Goal: Task Accomplishment & Management: Manage account settings

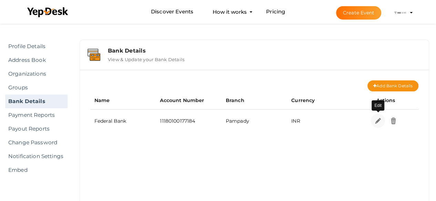
click at [378, 119] on img at bounding box center [378, 121] width 8 height 8
select select "INR"
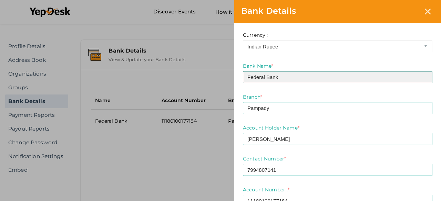
click at [368, 75] on input "Federal Bank" at bounding box center [337, 77] width 189 height 12
type input "F"
type input "State Bank of India"
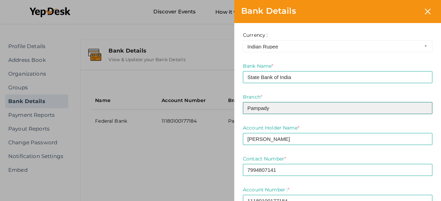
click at [293, 111] on input "Pampady" at bounding box center [337, 108] width 189 height 12
type input "P"
type input "Mananthavady"
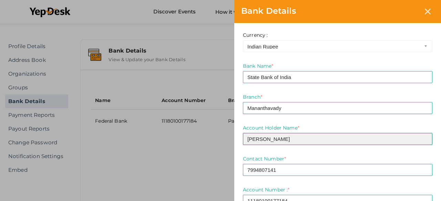
click at [300, 140] on input "ANJALI VIJAY" at bounding box center [337, 139] width 189 height 12
type input "Angel Joy"
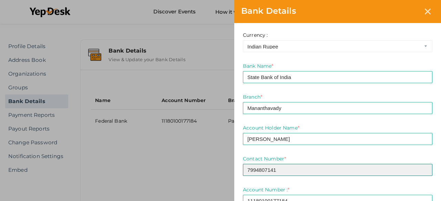
click at [283, 168] on input "7994807141" at bounding box center [337, 170] width 189 height 12
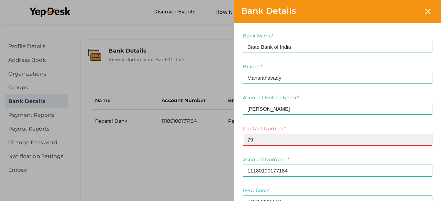
type input "7"
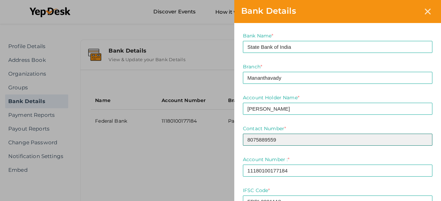
type input "8075889559"
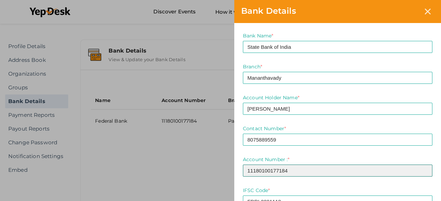
click at [292, 165] on input "11180100177184" at bounding box center [337, 171] width 189 height 12
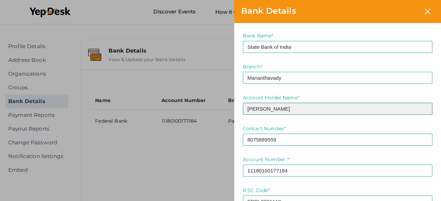
click at [294, 112] on input "Angel Joy" at bounding box center [337, 109] width 189 height 12
type input "Angel Joy"
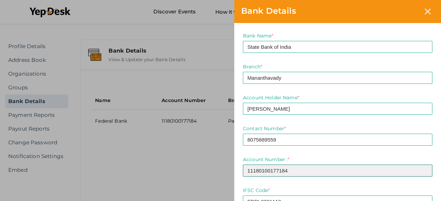
click at [292, 169] on input "11180100177184" at bounding box center [337, 171] width 189 height 12
type input "1"
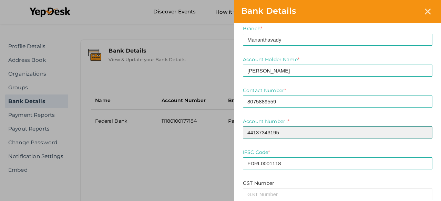
scroll to position [69, 0]
type input "44137343195"
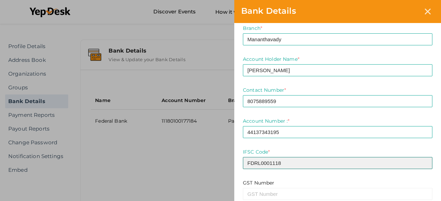
click at [285, 165] on input "FDRL0001118" at bounding box center [337, 163] width 189 height 12
type input "F"
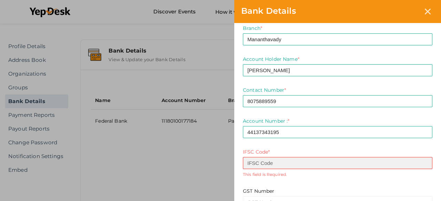
type input "B"
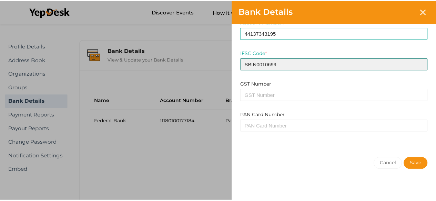
scroll to position [144, 0]
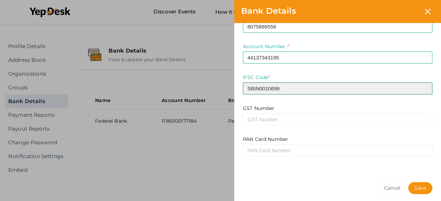
type input "SBIN0010699"
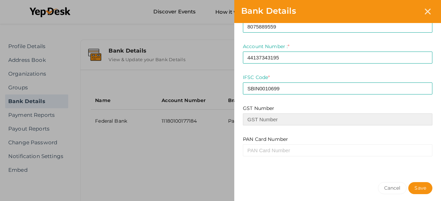
click at [281, 120] on input at bounding box center [337, 120] width 189 height 12
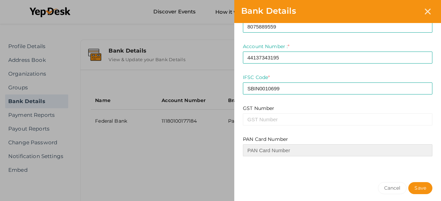
click at [284, 145] on input at bounding box center [337, 151] width 189 height 12
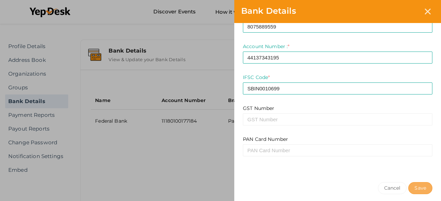
click at [421, 192] on button "Save" at bounding box center [420, 188] width 24 height 12
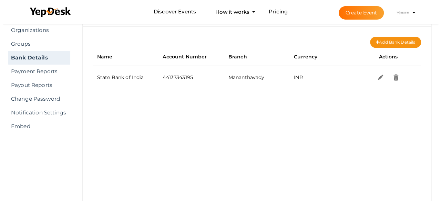
scroll to position [0, 0]
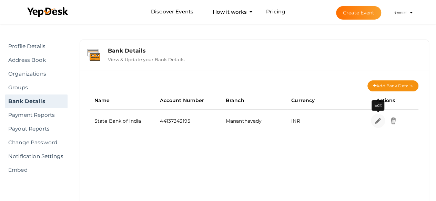
click at [381, 122] on link at bounding box center [377, 121] width 14 height 14
select select "INR"
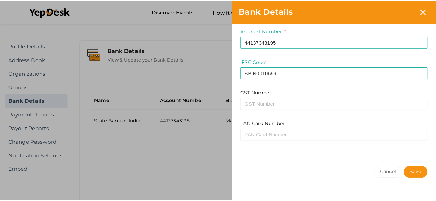
scroll to position [168, 0]
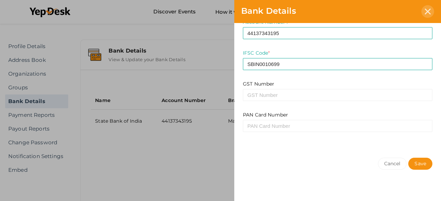
click at [432, 15] on div at bounding box center [427, 11] width 13 height 13
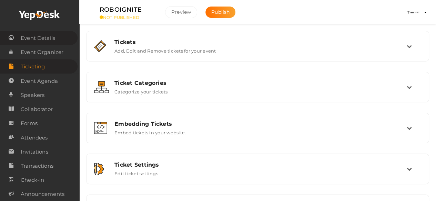
click at [48, 40] on span "Event Details" at bounding box center [38, 38] width 34 height 14
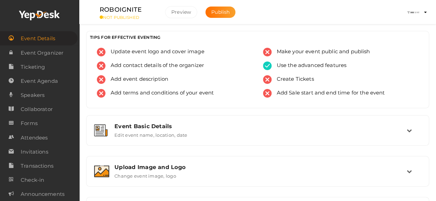
scroll to position [38, 0]
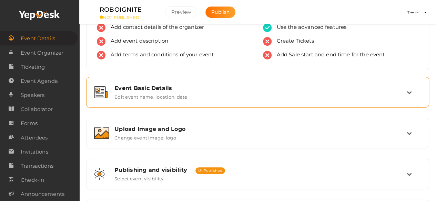
click at [205, 100] on div "Event Basic Details Edit event name, location, date" at bounding box center [257, 92] width 335 height 23
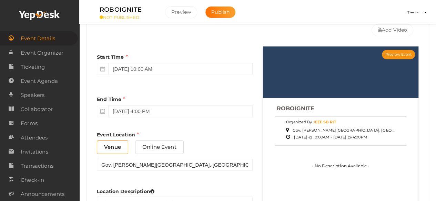
scroll to position [285, 0]
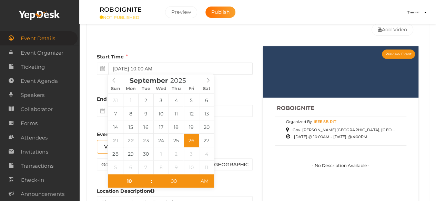
click at [166, 67] on input "[DATE] 10:00 AM" at bounding box center [180, 69] width 144 height 12
type input "09"
type input "[DATE] 9:00 AM"
click at [148, 185] on span at bounding box center [148, 184] width 5 height 7
click at [225, 133] on div "Event Location Venue Online Event Gov. [PERSON_NAME][GEOGRAPHIC_DATA], [GEOGRAP…" at bounding box center [175, 151] width 156 height 40
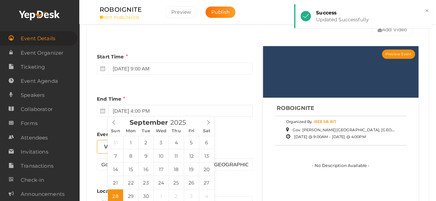
click at [184, 109] on input "[DATE] 4:00 PM" at bounding box center [180, 111] width 144 height 12
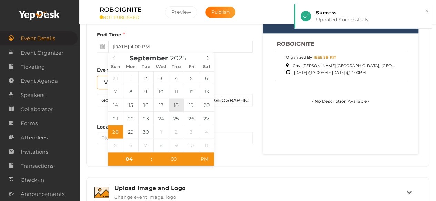
scroll to position [350, 0]
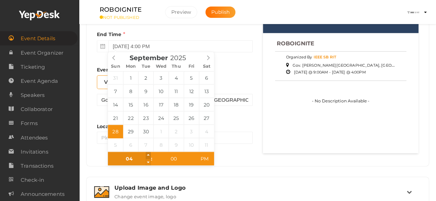
type input "05"
type input "[DATE] 5:00 PM"
click at [150, 155] on span at bounding box center [148, 155] width 5 height 7
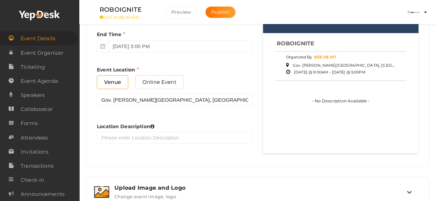
click at [247, 76] on div "Venue Online Event" at bounding box center [175, 84] width 156 height 18
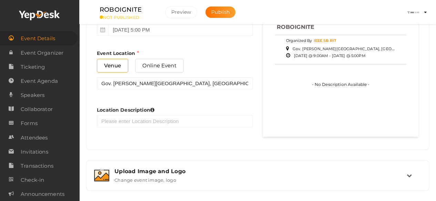
scroll to position [434, 0]
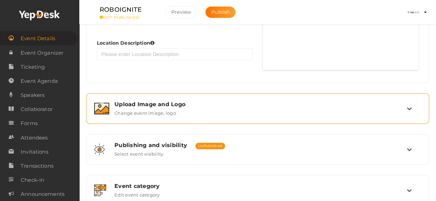
click at [204, 112] on div "Upload Image and Logo Change event image, logo" at bounding box center [257, 108] width 297 height 15
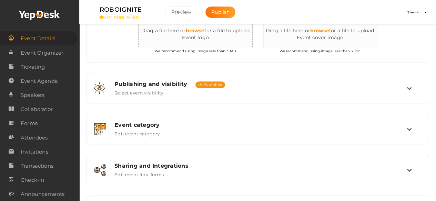
scroll to position [232, 0]
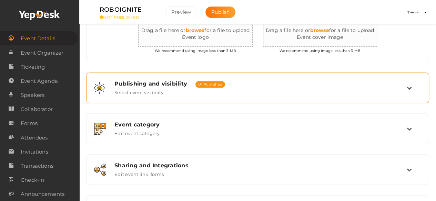
click at [273, 85] on div "Publishing and visibility Published UnPublished Select event visibility" at bounding box center [257, 88] width 297 height 15
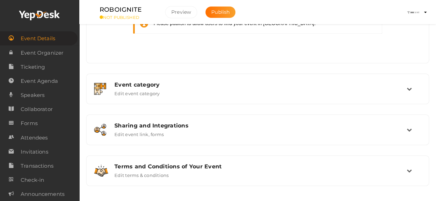
scroll to position [370, 0]
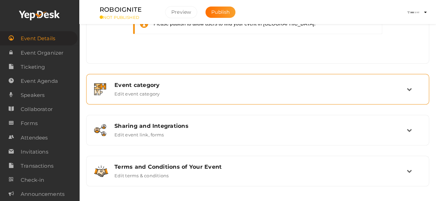
click at [253, 90] on div "Event category Edit event category" at bounding box center [257, 89] width 297 height 15
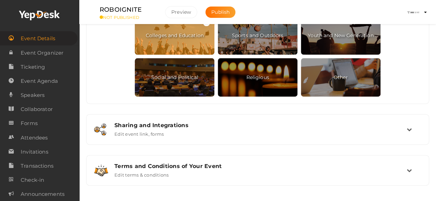
scroll to position [415, 0]
click at [388, 124] on div "Sharing and Integrations" at bounding box center [260, 125] width 292 height 7
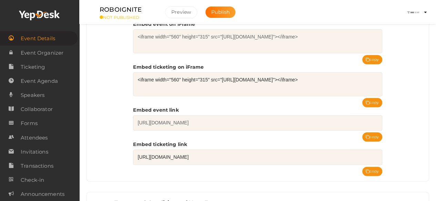
scroll to position [360, 0]
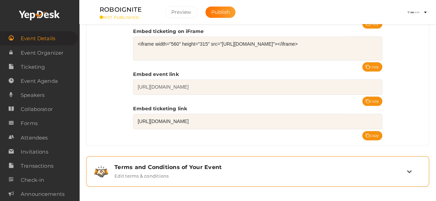
click at [239, 164] on div "Terms and Conditions of Your Event" at bounding box center [260, 167] width 292 height 7
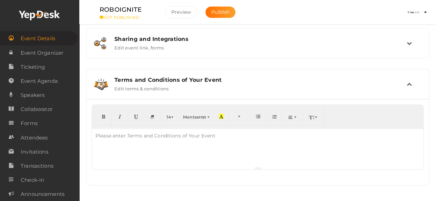
scroll to position [252, 0]
click at [244, 78] on div "Terms and Conditions of Your Event" at bounding box center [260, 79] width 292 height 7
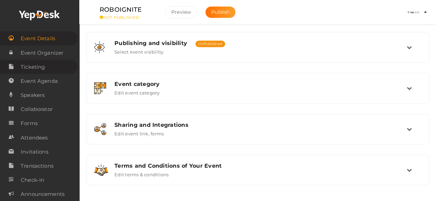
scroll to position [166, 0]
click at [62, 56] on span "Event Organizer" at bounding box center [42, 53] width 43 height 14
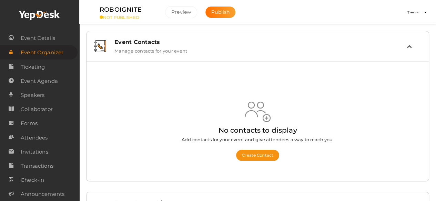
click at [248, 57] on div "Event Contacts Manage contacts for your event" at bounding box center [257, 46] width 335 height 23
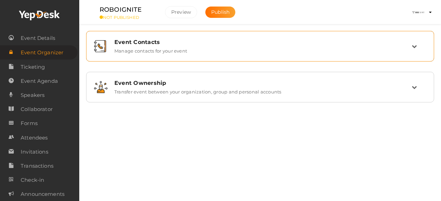
click at [248, 57] on div "Event Contacts Manage contacts for your event" at bounding box center [260, 46] width 340 height 23
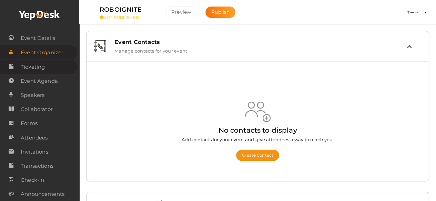
click at [30, 66] on span "Ticketing" at bounding box center [33, 67] width 24 height 14
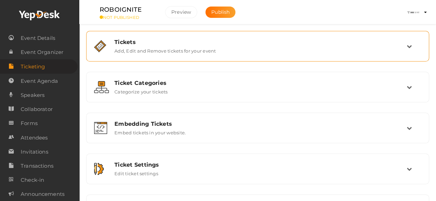
click at [180, 40] on div "Tickets" at bounding box center [260, 42] width 292 height 7
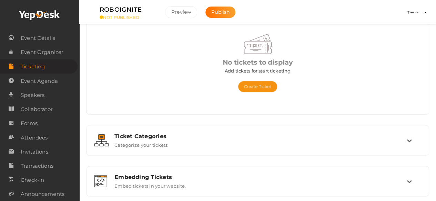
scroll to position [57, 0]
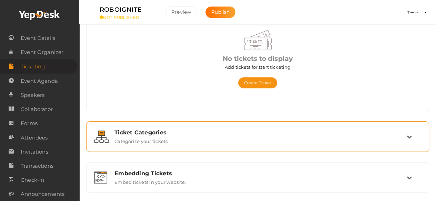
click at [269, 143] on div "Ticket Categories Categorize your tickets" at bounding box center [257, 136] width 297 height 15
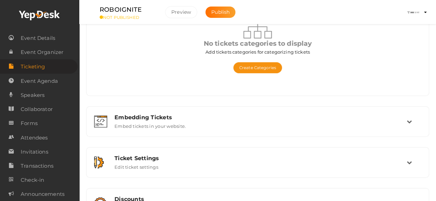
scroll to position [114, 0]
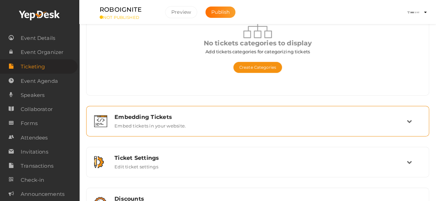
click at [261, 133] on div "Embedding Tickets Embed tickets in your website." at bounding box center [257, 121] width 343 height 31
click at [301, 128] on div "Embedding Tickets Embed tickets in your website." at bounding box center [257, 121] width 335 height 23
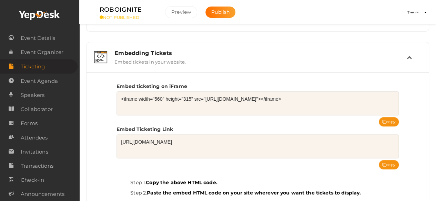
scroll to position [70, 0]
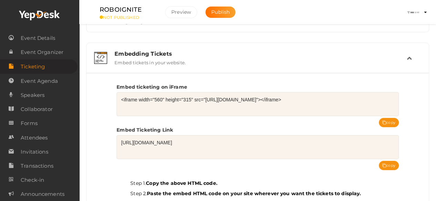
click at [339, 62] on div "Embedding Tickets Embed tickets in your website." at bounding box center [257, 58] width 297 height 15
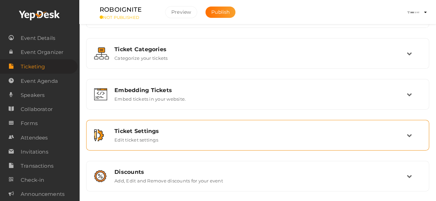
scroll to position [33, 0]
click at [268, 121] on div "Ticket Settings Edit ticket settings" at bounding box center [257, 136] width 343 height 31
click at [270, 135] on div "Ticket Settings Edit ticket settings" at bounding box center [257, 135] width 297 height 15
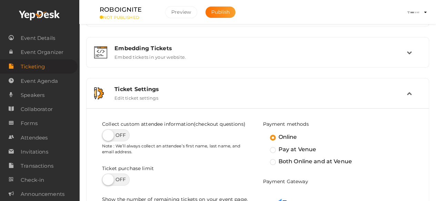
scroll to position [105, 0]
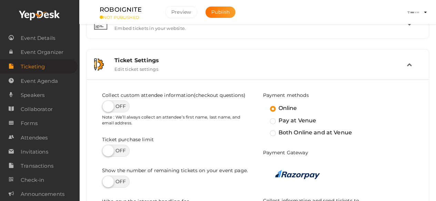
click at [326, 62] on div "Ticket Settings" at bounding box center [260, 60] width 292 height 7
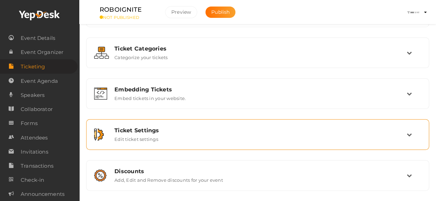
scroll to position [33, 0]
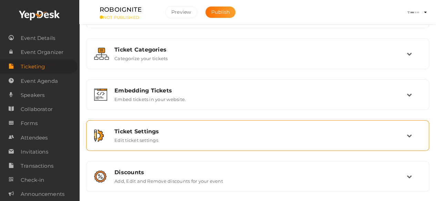
click at [326, 62] on div "Ticket Categories Categorize your tickets" at bounding box center [257, 53] width 335 height 23
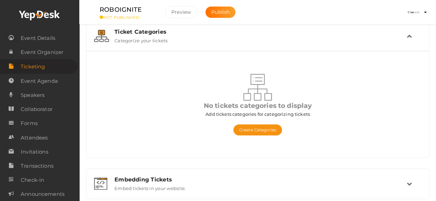
scroll to position [29, 0]
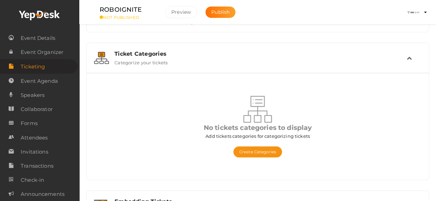
click at [395, 55] on div "Ticket Categories" at bounding box center [260, 54] width 292 height 7
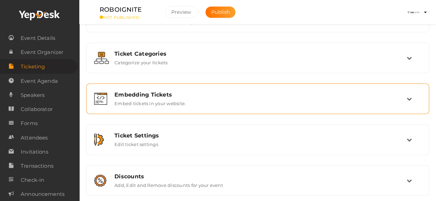
scroll to position [33, 0]
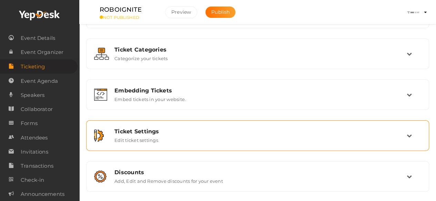
click at [340, 148] on div "Ticket Settings Edit ticket settings" at bounding box center [257, 136] width 343 height 31
click at [383, 132] on div "Ticket Settings" at bounding box center [260, 131] width 292 height 7
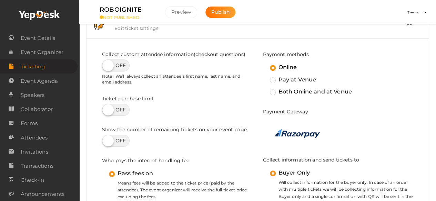
scroll to position [145, 0]
click at [112, 63] on label at bounding box center [116, 66] width 28 height 12
click at [106, 63] on input "checkbox" at bounding box center [104, 63] width 4 height 4
checkbox input "true"
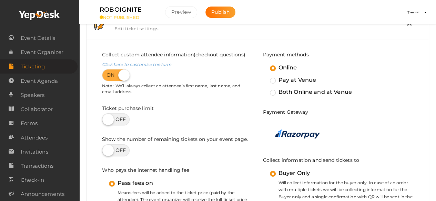
click at [112, 119] on label at bounding box center [116, 120] width 28 height 12
click at [106, 119] on input "checkbox" at bounding box center [104, 117] width 4 height 4
checkbox input "true"
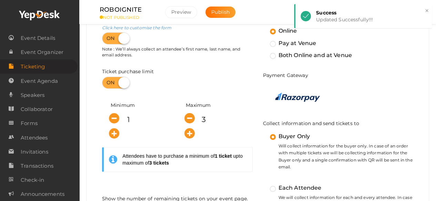
scroll to position [188, 0]
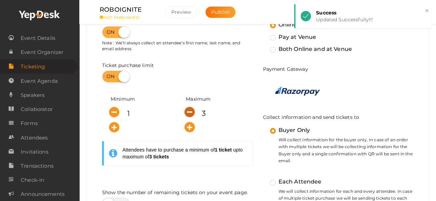
click at [190, 107] on icon "button" at bounding box center [189, 112] width 10 height 10
type input "1"
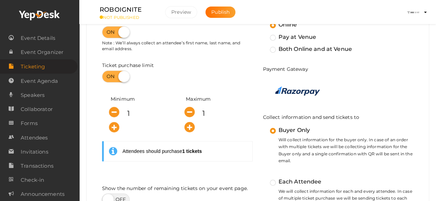
click at [212, 135] on div "Minimum 1 Maximum 1 Attendees should purchase 1 tickets" at bounding box center [177, 134] width 150 height 82
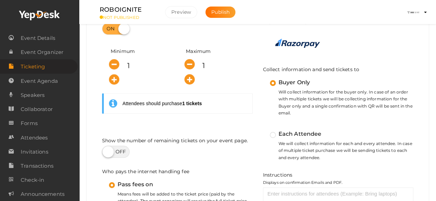
scroll to position [235, 0]
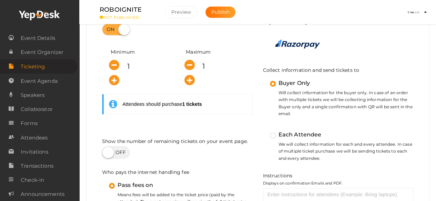
click at [274, 130] on label "Each Attendee" at bounding box center [296, 134] width 52 height 9
click at [263, 132] on input "Each Attendee" at bounding box center [263, 132] width 0 height 0
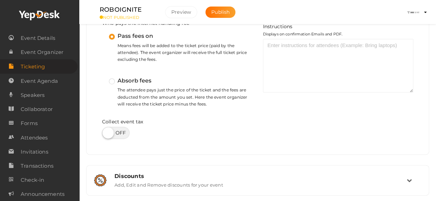
scroll to position [388, 0]
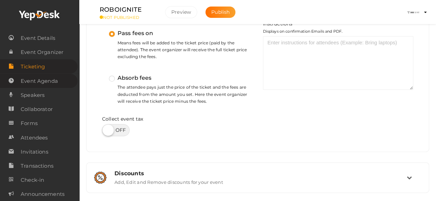
click at [48, 75] on span "Event Agenda" at bounding box center [39, 81] width 37 height 14
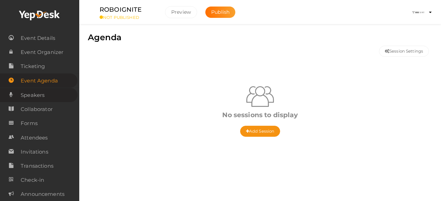
click at [54, 90] on link "Speakers" at bounding box center [38, 95] width 77 height 14
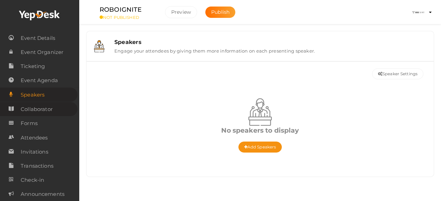
click at [42, 108] on span "Collaborator" at bounding box center [37, 110] width 32 height 14
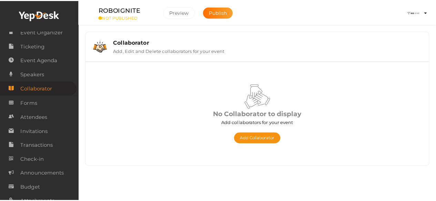
scroll to position [22, 0]
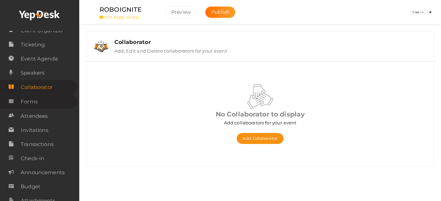
click at [43, 99] on link "Forms" at bounding box center [38, 102] width 77 height 14
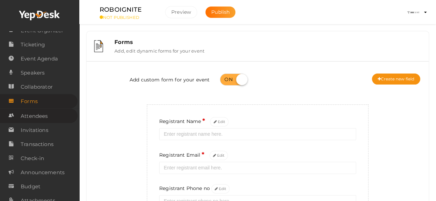
click at [59, 119] on link "Attendees" at bounding box center [38, 116] width 77 height 14
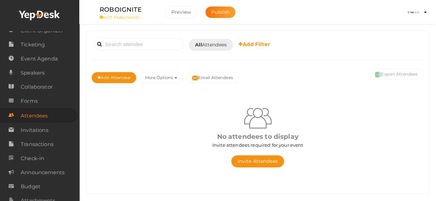
scroll to position [45, 0]
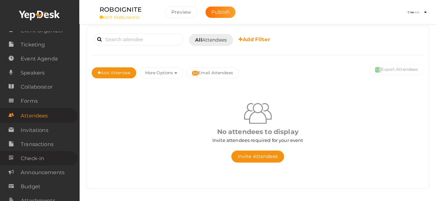
click at [49, 157] on link "Check-in" at bounding box center [38, 158] width 77 height 14
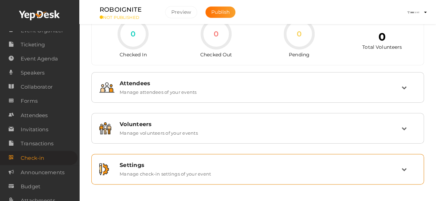
scroll to position [18, 0]
click at [212, 168] on div "Settings" at bounding box center [260, 166] width 282 height 7
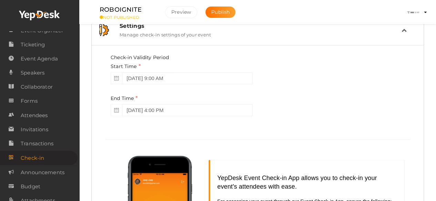
scroll to position [167, 0]
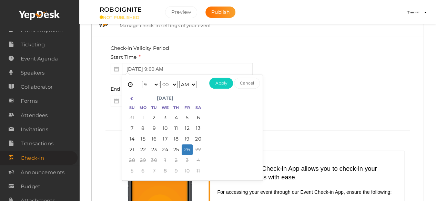
click at [182, 67] on input "[DATE] 9:00 AM" at bounding box center [187, 69] width 130 height 12
click at [155, 84] on select "1 2 3 4 5 6 7 8 9 10 11 12" at bounding box center [150, 85] width 17 height 8
click at [225, 83] on button "Apply" at bounding box center [221, 83] width 24 height 11
type input "[DATE] 7:00 AM"
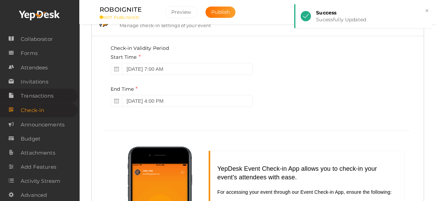
scroll to position [79, 0]
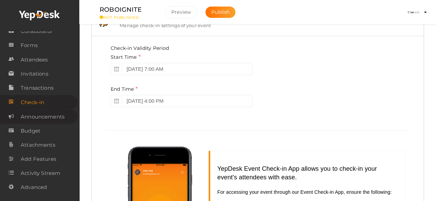
click at [55, 119] on span "Announcements" at bounding box center [43, 117] width 44 height 14
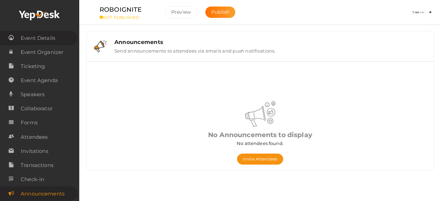
click at [55, 39] on span "Event Details" at bounding box center [38, 38] width 34 height 14
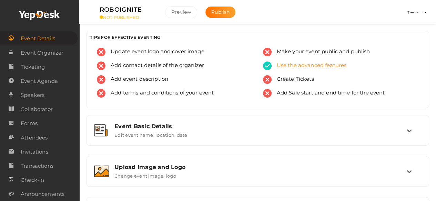
click at [269, 63] on img at bounding box center [267, 66] width 9 height 9
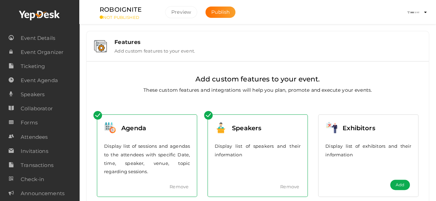
click at [254, 144] on p "Display list of speakers and their information" at bounding box center [257, 150] width 86 height 17
click at [291, 188] on link "Remove" at bounding box center [289, 187] width 19 height 6
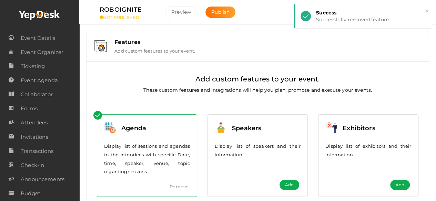
click at [185, 187] on link "Remove" at bounding box center [178, 187] width 19 height 6
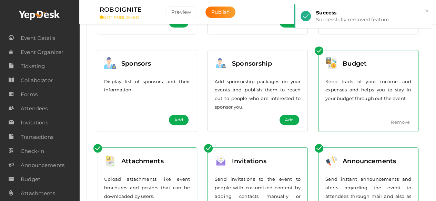
scroll to position [166, 0]
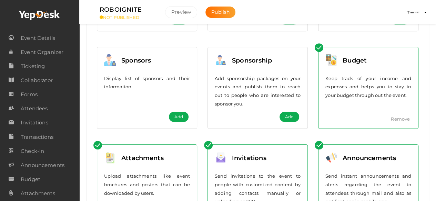
click at [397, 117] on link "Remove" at bounding box center [399, 119] width 19 height 6
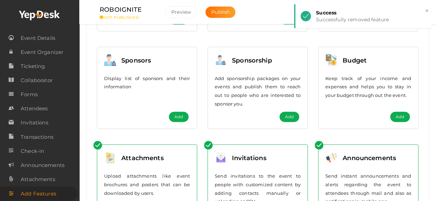
scroll to position [217, 0]
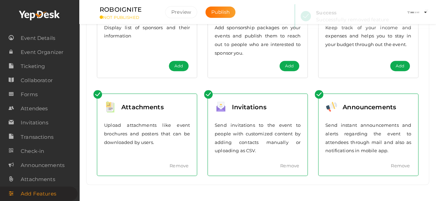
click at [179, 165] on link "Remove" at bounding box center [178, 166] width 19 height 6
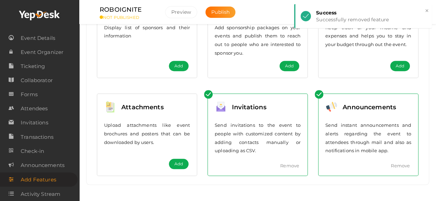
click at [294, 164] on link "Remove" at bounding box center [289, 166] width 19 height 6
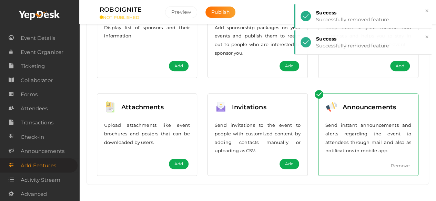
click at [405, 166] on link "Remove" at bounding box center [399, 166] width 19 height 6
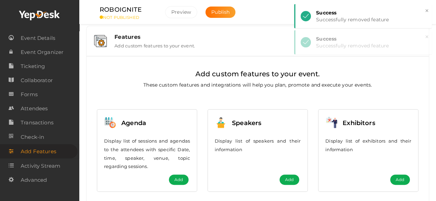
scroll to position [0, 0]
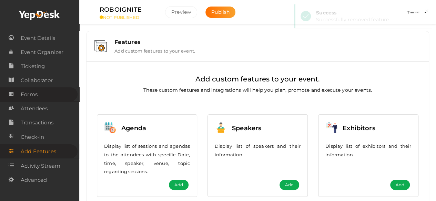
click at [49, 96] on link "Forms" at bounding box center [38, 94] width 77 height 14
